Goal: Find specific page/section: Find specific page/section

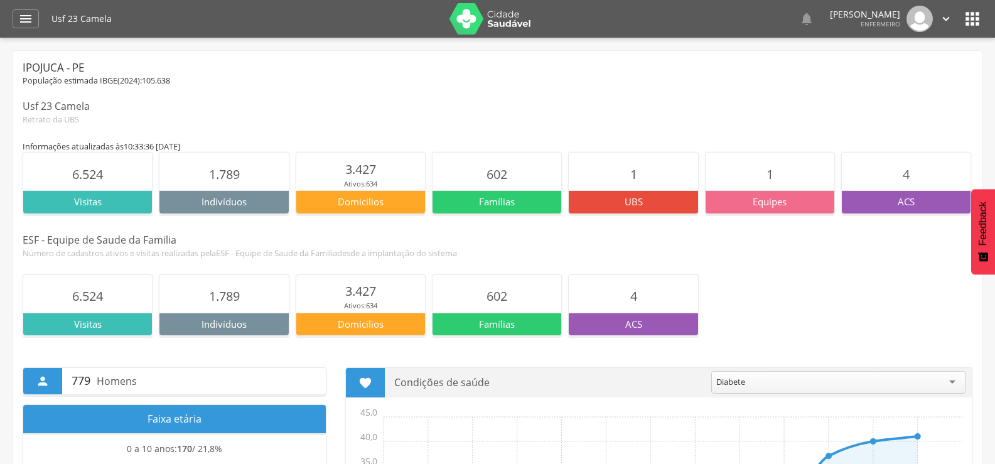
click at [24, 28] on div " Dashboard Supervisão Produtividade Mapa da Cidade App desatualizado Última si…" at bounding box center [498, 19] width 970 height 38
click at [30, 23] on icon "" at bounding box center [25, 18] width 15 height 15
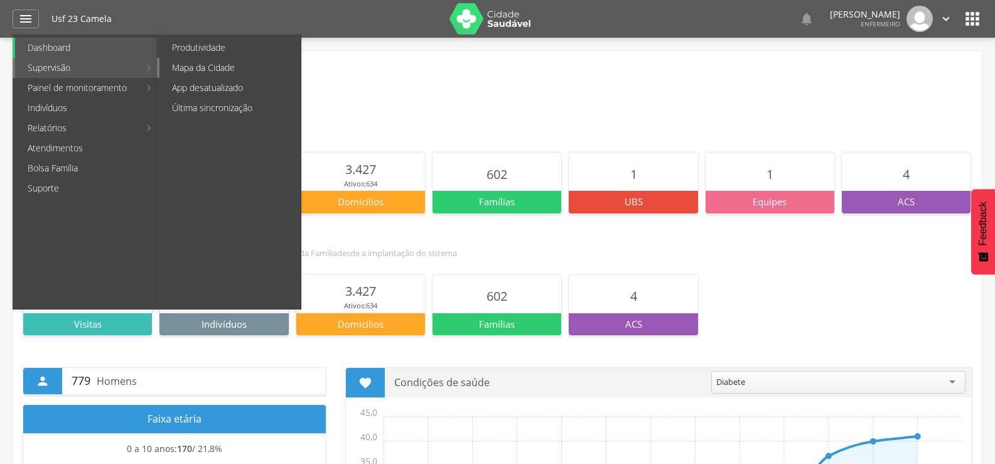
click at [247, 65] on link "Mapa da Cidade" at bounding box center [230, 68] width 141 height 20
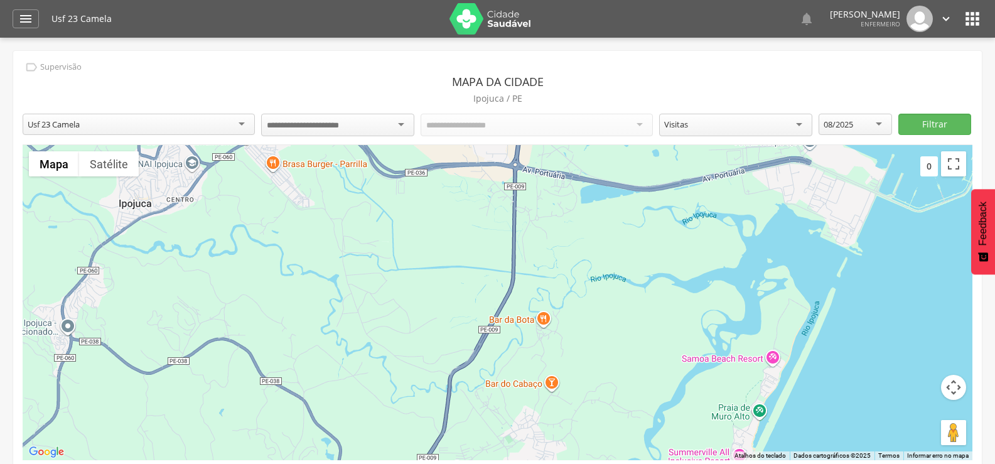
click at [400, 124] on div at bounding box center [337, 125] width 153 height 23
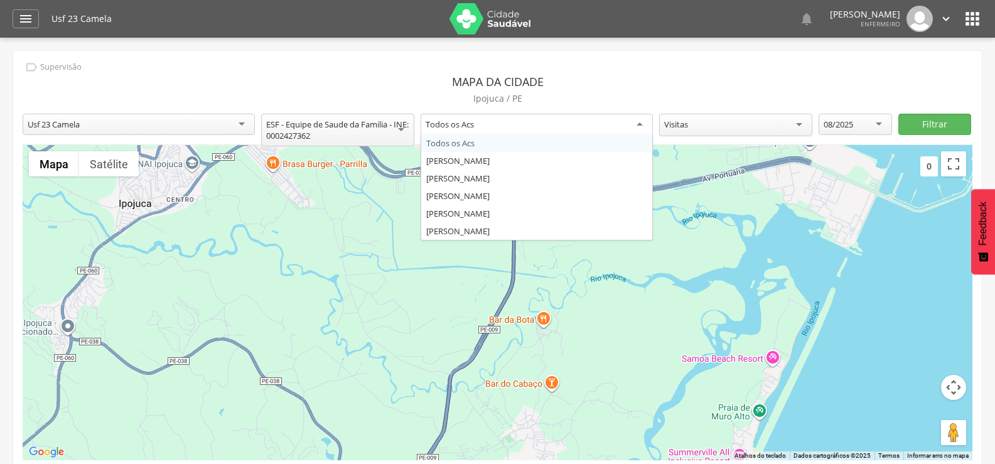
click at [509, 126] on div "Todos os Acs" at bounding box center [537, 125] width 232 height 23
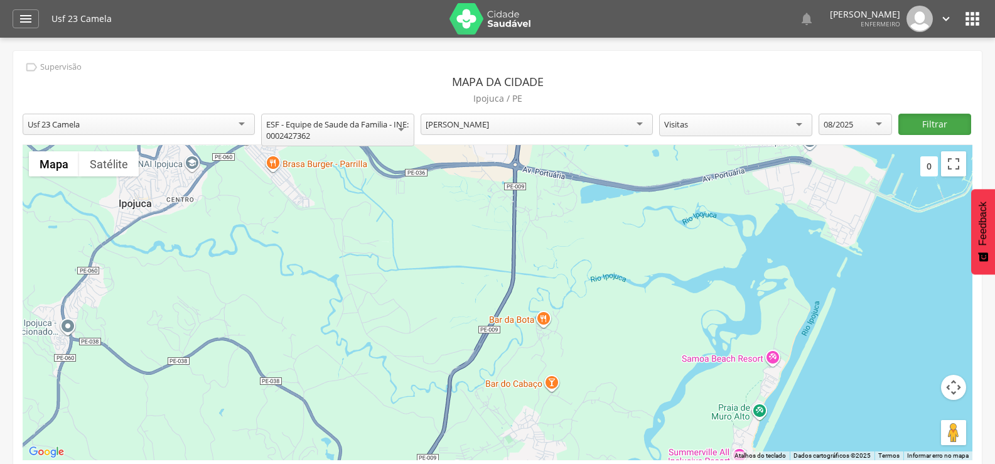
click at [925, 124] on button "Filtrar" at bounding box center [935, 124] width 73 height 21
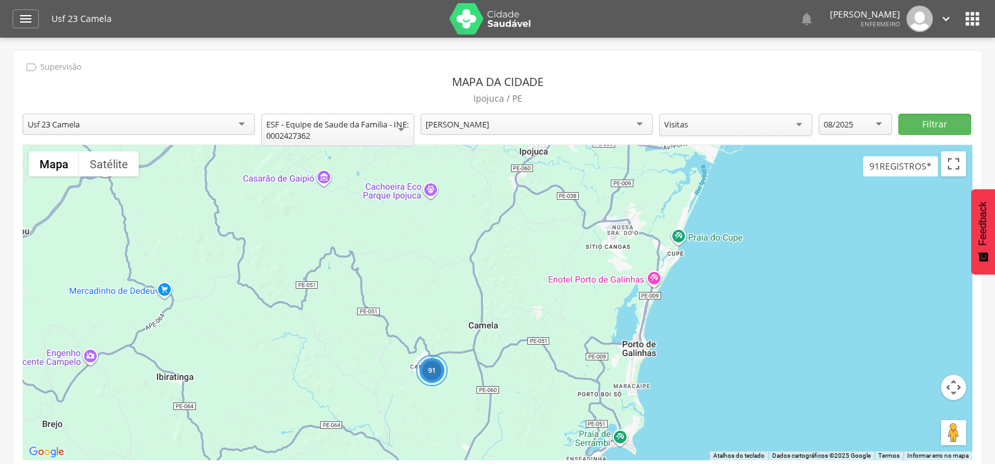
drag, startPoint x: 695, startPoint y: 247, endPoint x: 673, endPoint y: 163, distance: 86.4
click at [673, 163] on div "91" at bounding box center [498, 302] width 950 height 315
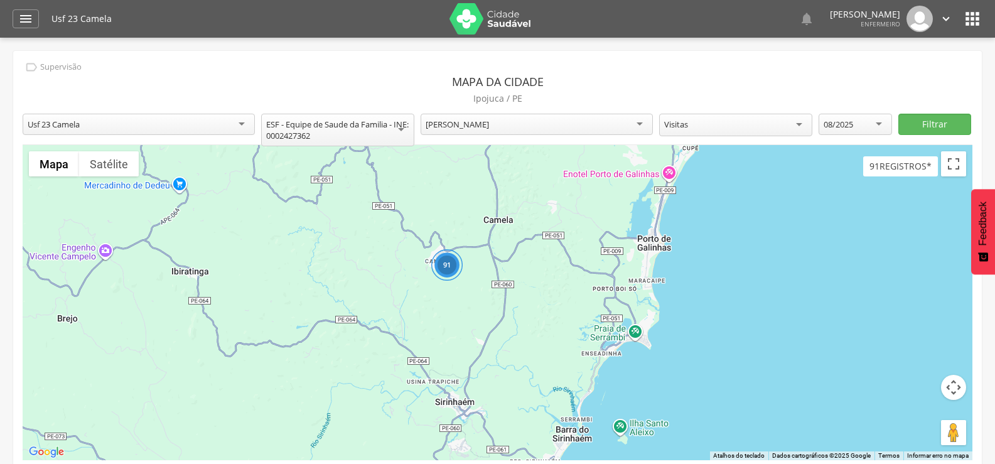
drag, startPoint x: 389, startPoint y: 383, endPoint x: 405, endPoint y: 276, distance: 108.0
click at [405, 276] on div "91" at bounding box center [498, 302] width 950 height 315
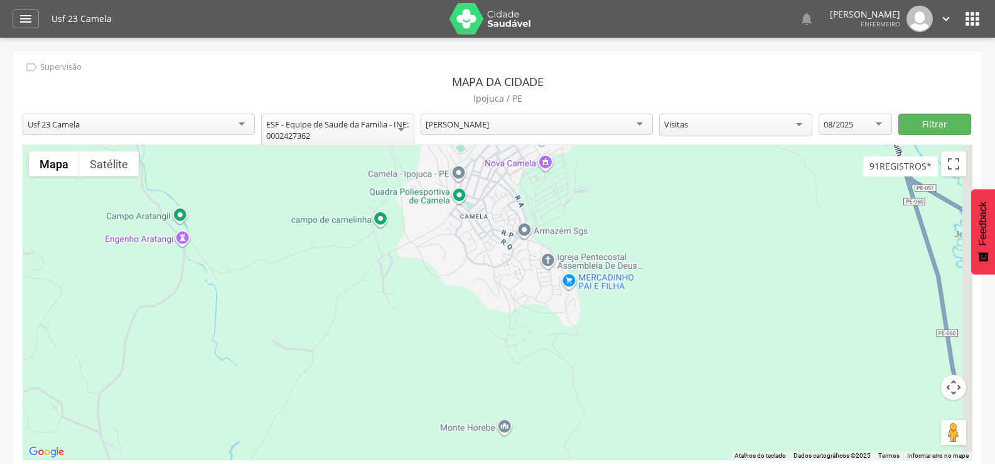
drag, startPoint x: 405, startPoint y: 276, endPoint x: 220, endPoint y: 342, distance: 195.8
click at [220, 342] on div at bounding box center [498, 302] width 950 height 315
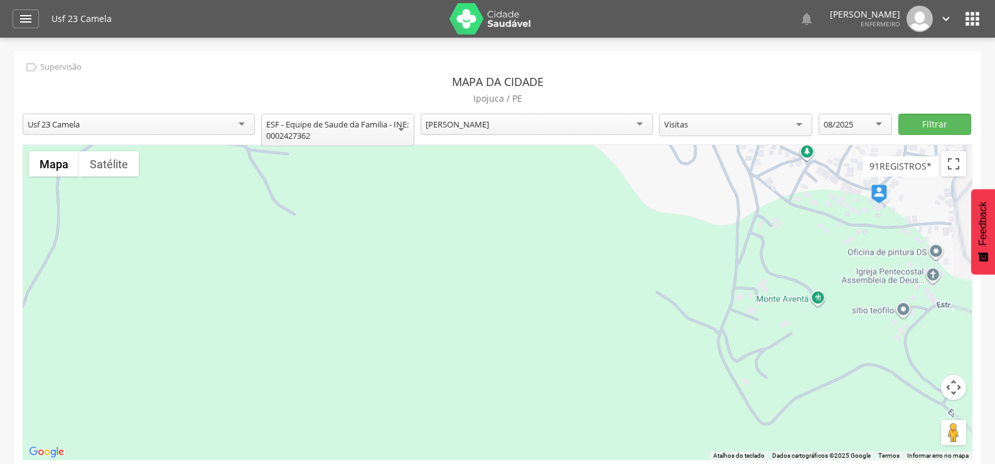
click at [408, 348] on div at bounding box center [498, 302] width 950 height 315
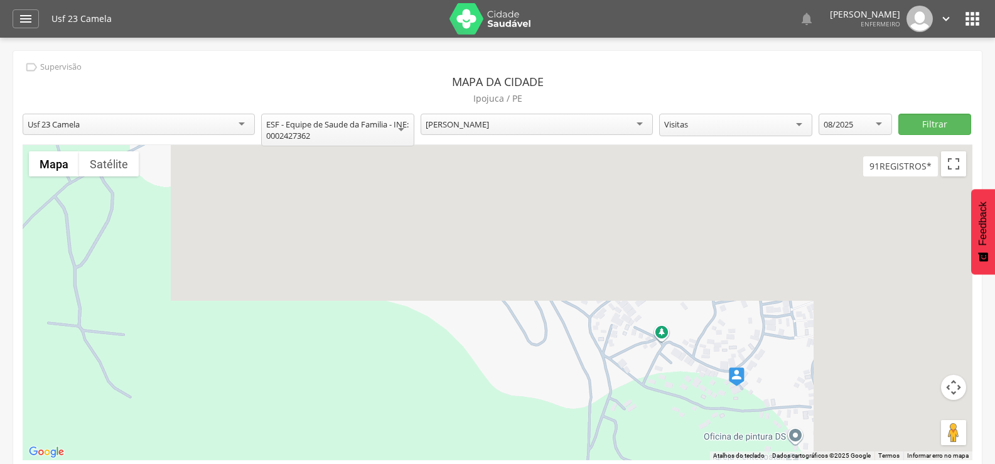
drag, startPoint x: 463, startPoint y: 298, endPoint x: 295, endPoint y: 489, distance: 254.0
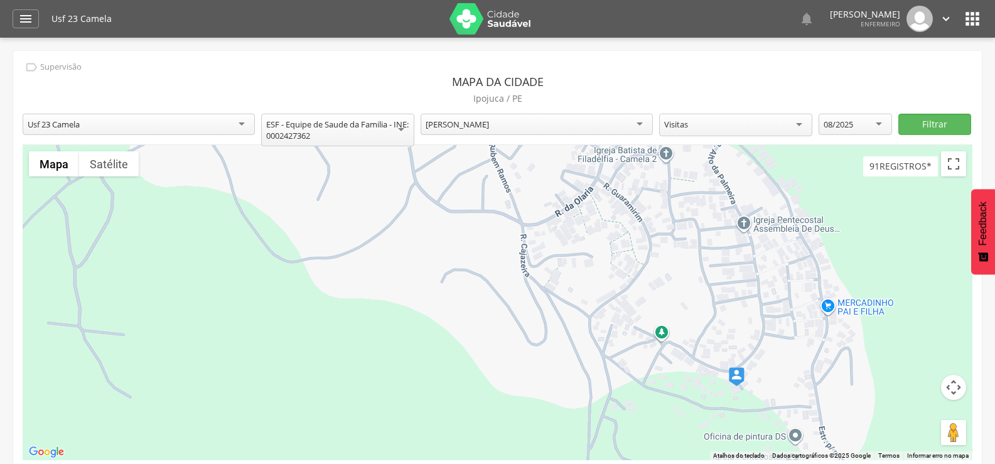
click at [295, 463] on html " Dashboard Supervisão Produtividade Mapa da Cidade App desatualizado Última si…" at bounding box center [497, 232] width 995 height 464
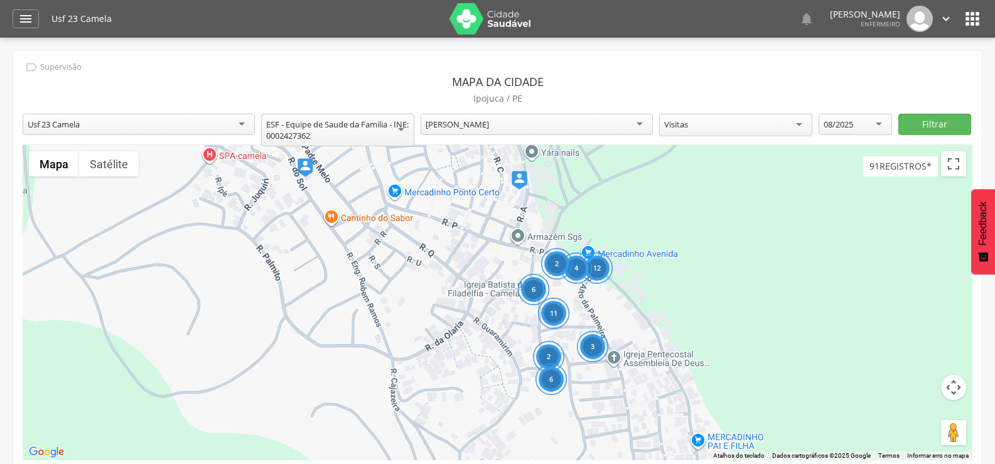
drag, startPoint x: 470, startPoint y: 328, endPoint x: 352, endPoint y: 468, distance: 183.2
click at [352, 463] on html " Dashboard Supervisão Produtividade Mapa da Cidade App desatualizado Última si…" at bounding box center [497, 232] width 995 height 464
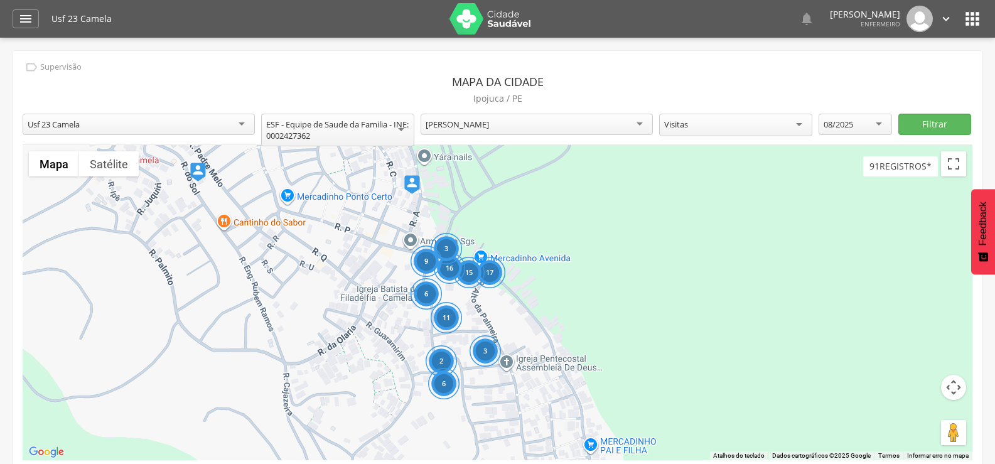
drag, startPoint x: 406, startPoint y: 276, endPoint x: 298, endPoint y: 283, distance: 108.8
click at [298, 283] on div "17 6 3 2 6 11 15 16 3 9" at bounding box center [498, 302] width 950 height 315
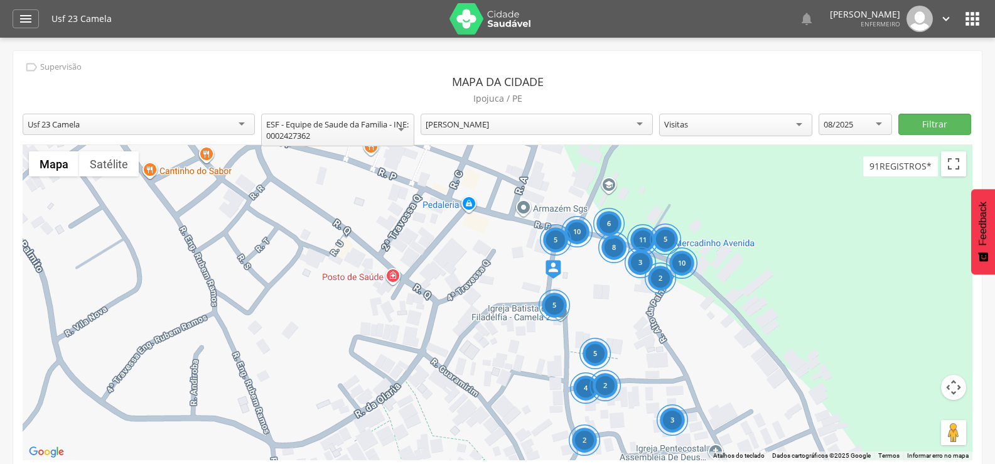
click at [298, 283] on div "10 5 3 10 2 5 11 8 4 2 2 5 3 6 5" at bounding box center [498, 302] width 950 height 315
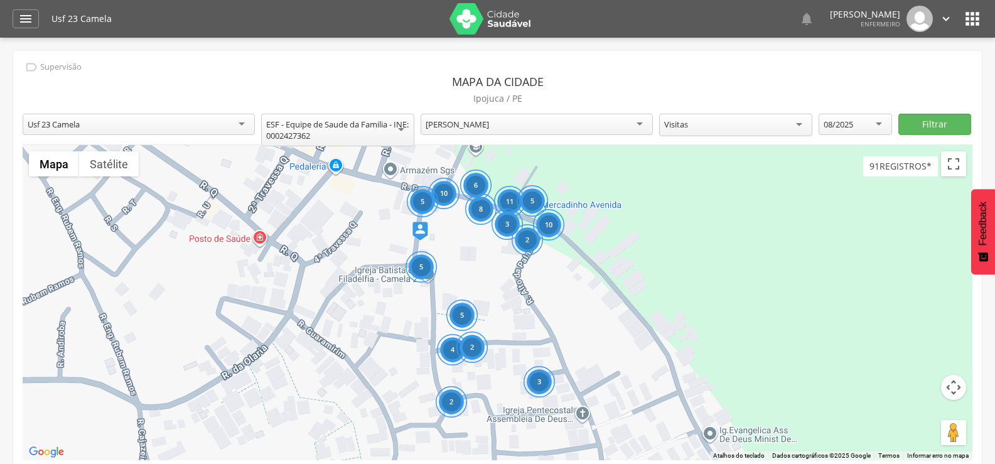
drag, startPoint x: 413, startPoint y: 329, endPoint x: 278, endPoint y: 288, distance: 141.0
click at [278, 288] on div "10 5 3 10 2 5 11 8 4 2 2 5 3 6 5" at bounding box center [498, 302] width 950 height 315
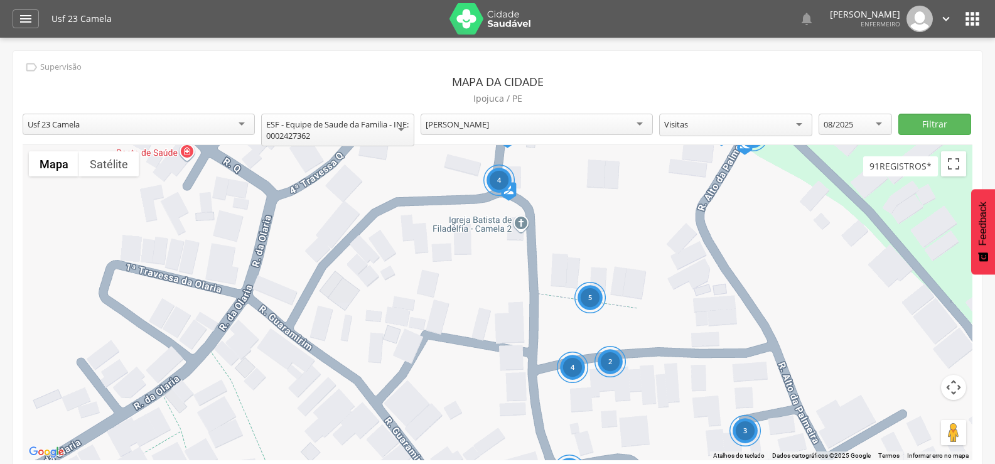
click at [333, 332] on div "4 3 2 5 4 2 2" at bounding box center [498, 302] width 950 height 315
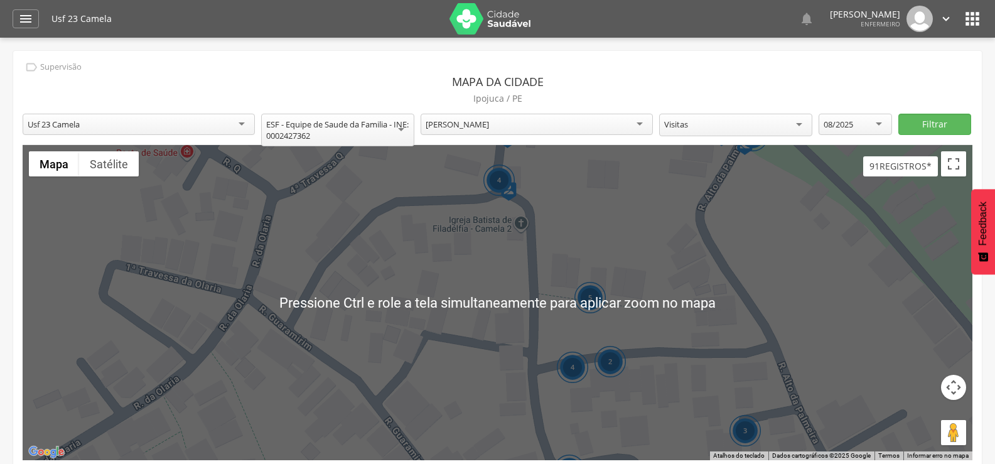
scroll to position [38, 0]
